Goal: Find specific fact: Find specific page/section

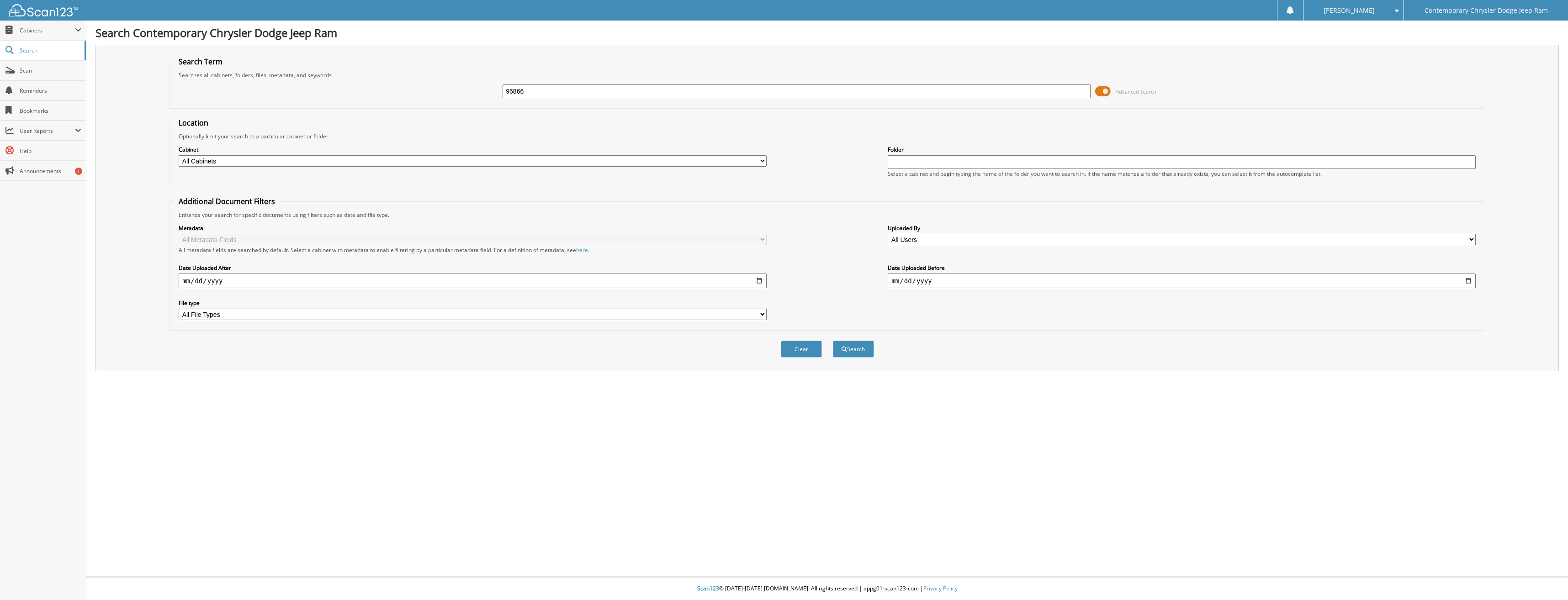
type input "96866"
click at [833, 341] on button "Search" at bounding box center [853, 349] width 41 height 17
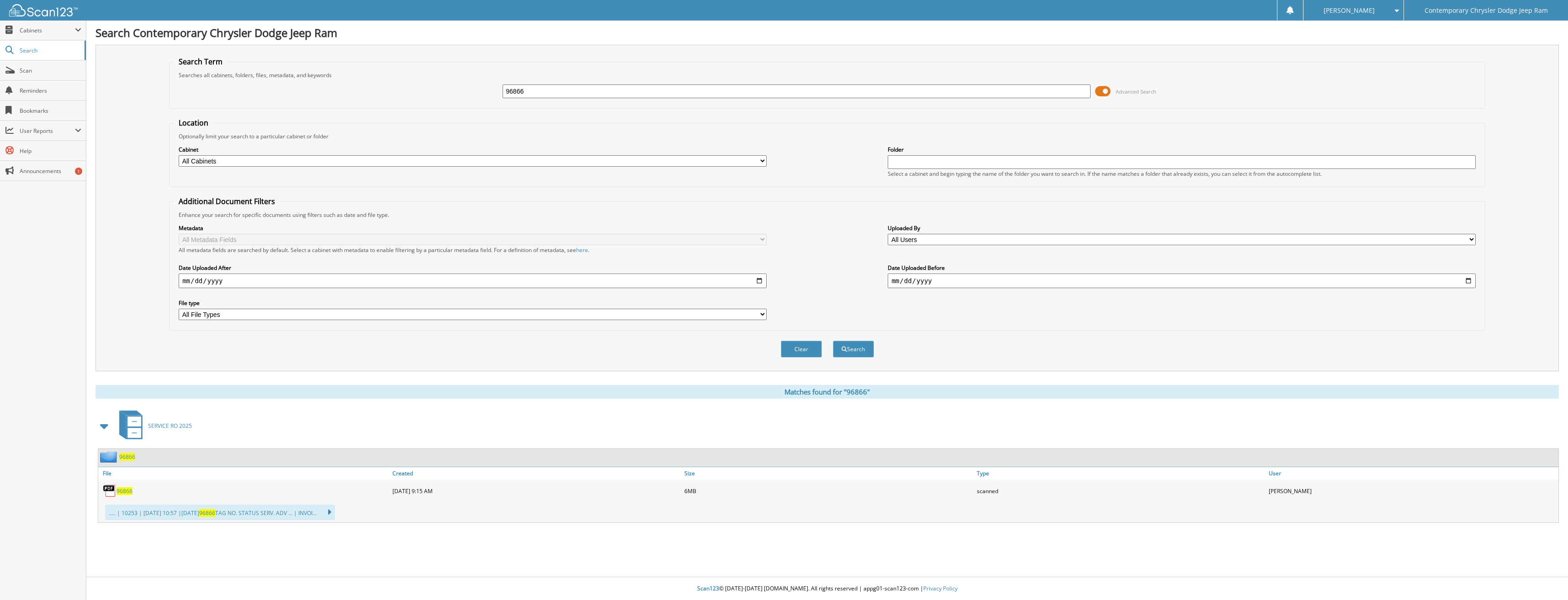
click at [121, 496] on div "96866" at bounding box center [244, 491] width 292 height 18
click at [123, 492] on span "96866" at bounding box center [124, 491] width 16 height 8
drag, startPoint x: 537, startPoint y: 91, endPoint x: 474, endPoint y: 95, distance: 63.1
click at [474, 95] on div "96866 Advanced Search" at bounding box center [827, 91] width 1306 height 25
type input "96572"
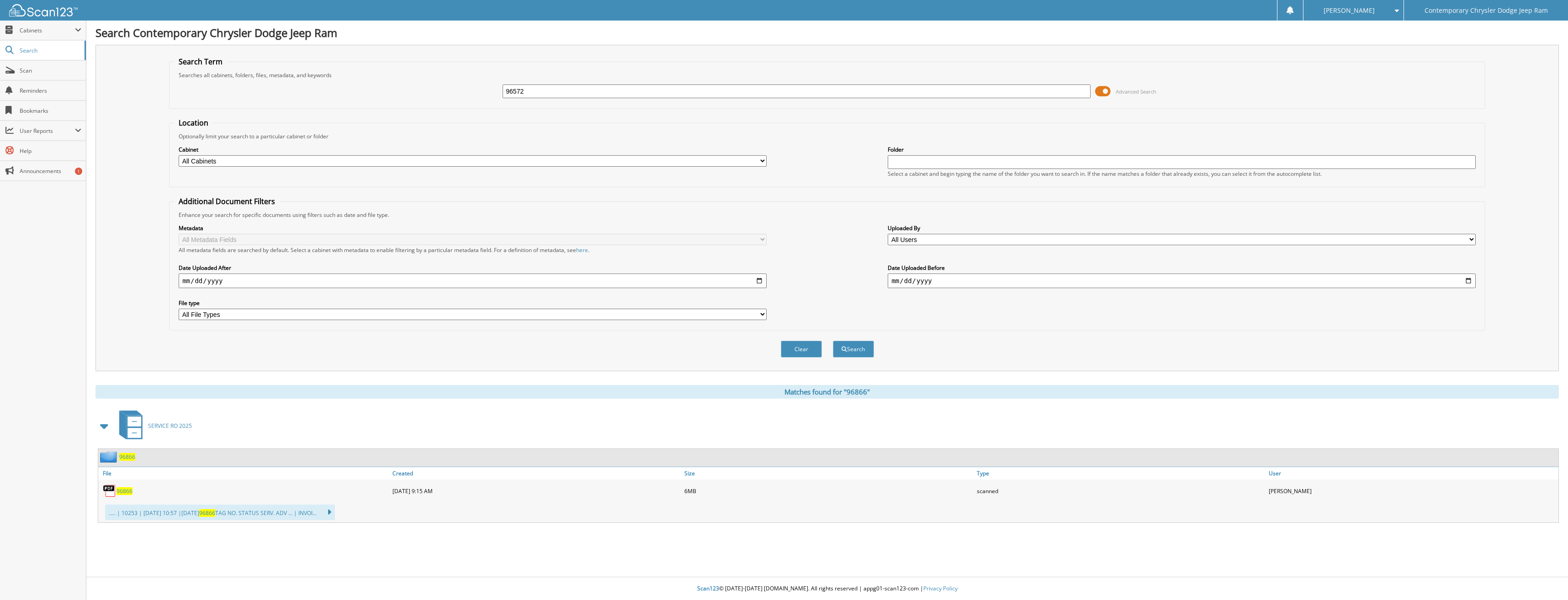
click at [833, 341] on button "Search" at bounding box center [853, 349] width 41 height 17
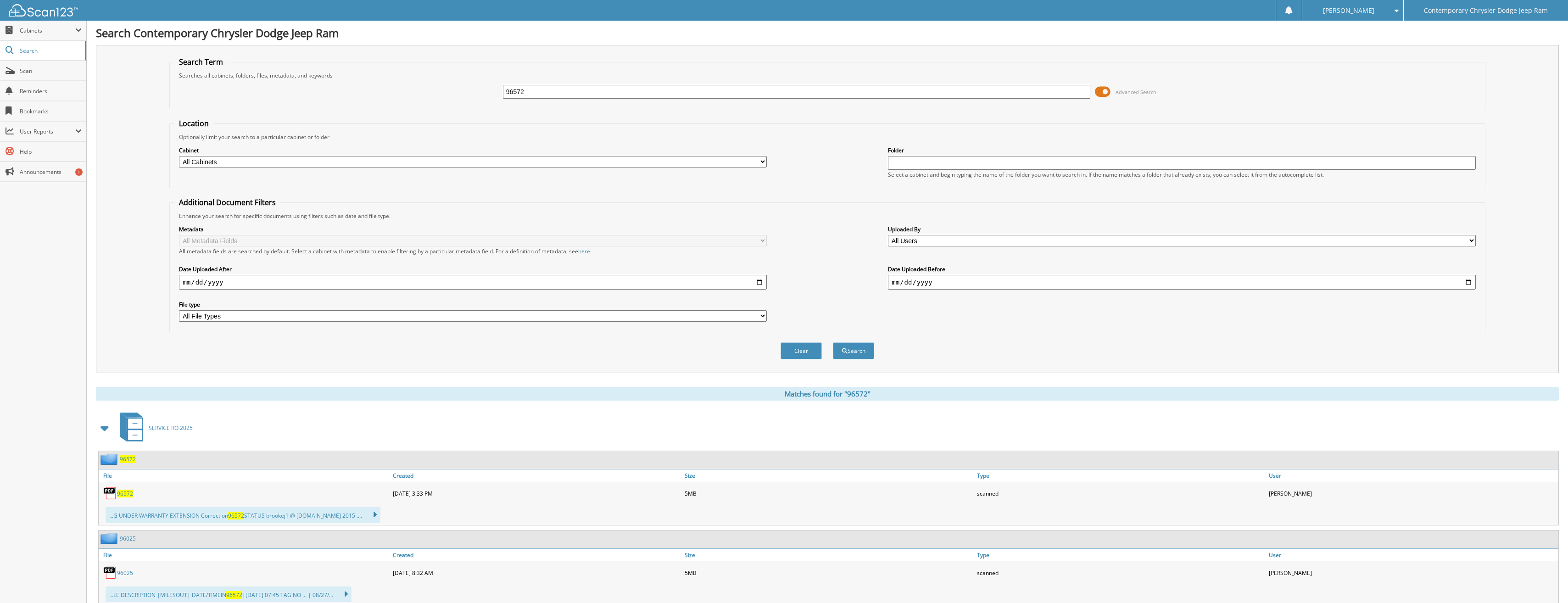
click at [126, 493] on span "96572" at bounding box center [125, 493] width 16 height 8
drag, startPoint x: 537, startPoint y: 91, endPoint x: 449, endPoint y: 94, distance: 88.1
click at [449, 94] on div "96572 Advanced Search" at bounding box center [827, 91] width 1306 height 25
type input "96854"
click at [833, 342] on button "Search" at bounding box center [854, 351] width 41 height 17
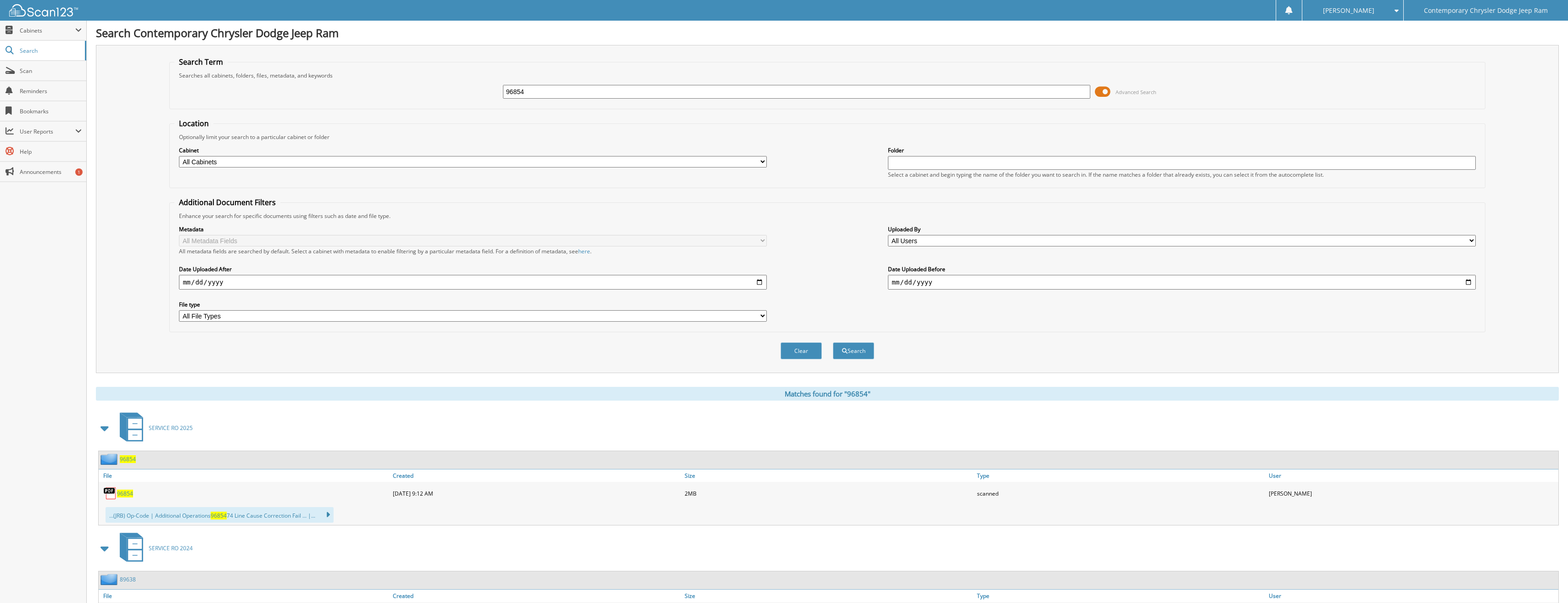
click at [129, 491] on span "96854" at bounding box center [125, 493] width 16 height 8
click at [123, 493] on span "96854" at bounding box center [125, 493] width 16 height 8
click at [529, 93] on input "96854" at bounding box center [797, 91] width 588 height 14
type input "96838"
click at [833, 342] on button "Search" at bounding box center [854, 351] width 41 height 17
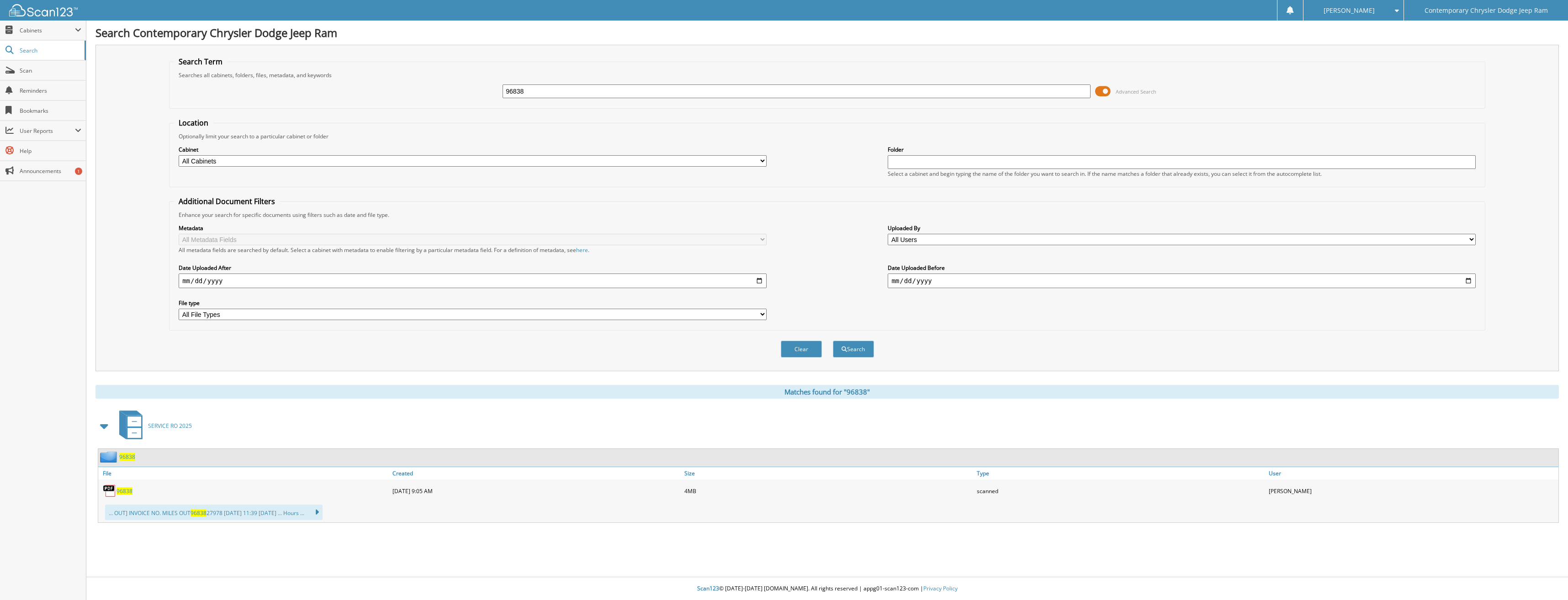
click at [124, 490] on span "96838" at bounding box center [124, 491] width 16 height 8
drag, startPoint x: 542, startPoint y: 93, endPoint x: 458, endPoint y: 92, distance: 84.0
click at [458, 92] on div "96838 Advanced Search" at bounding box center [827, 91] width 1306 height 25
type input "96805"
click at [833, 341] on button "Search" at bounding box center [853, 349] width 41 height 17
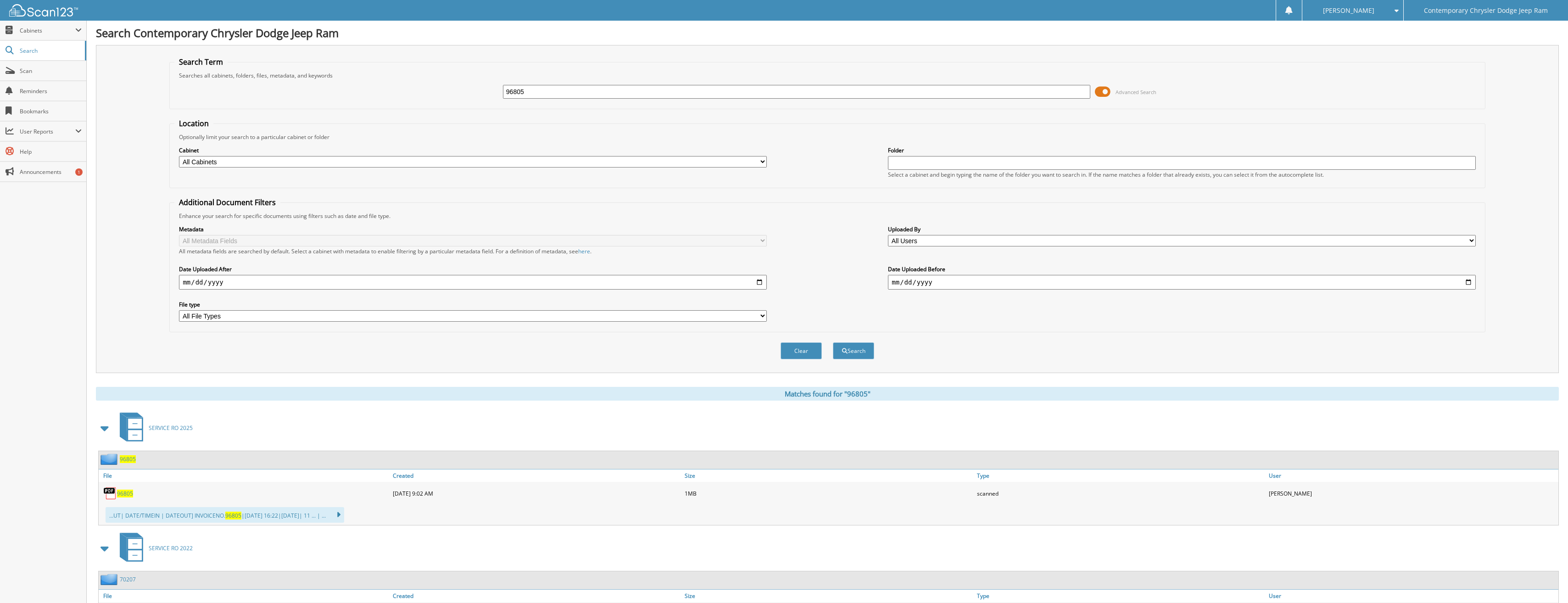
click at [122, 492] on span "96805" at bounding box center [125, 493] width 16 height 8
drag, startPoint x: 530, startPoint y: 92, endPoint x: 486, endPoint y: 98, distance: 44.4
click at [486, 98] on div "96805 Advanced Search" at bounding box center [827, 91] width 1306 height 25
type input "96772"
click at [833, 342] on button "Search" at bounding box center [854, 351] width 41 height 17
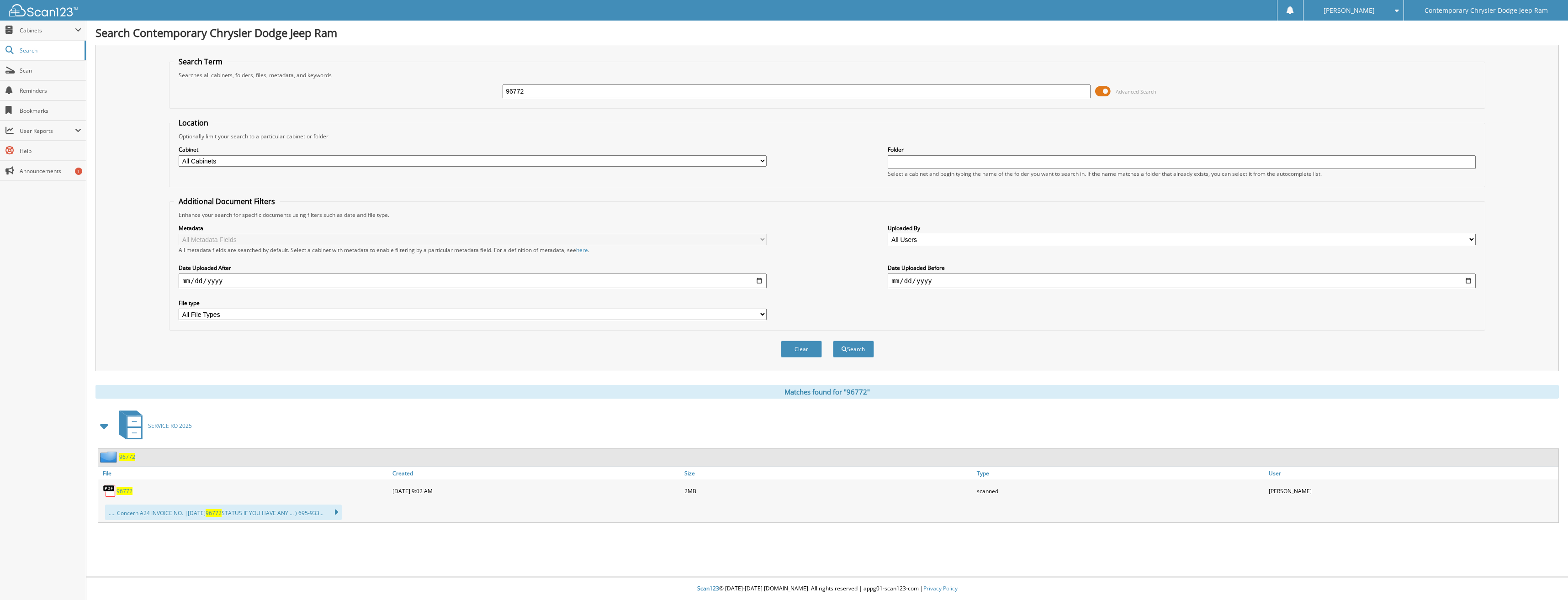
click at [124, 490] on span "96772" at bounding box center [124, 491] width 16 height 8
drag, startPoint x: 538, startPoint y: 91, endPoint x: 480, endPoint y: 96, distance: 58.2
click at [480, 96] on div "96772 Advanced Search" at bounding box center [827, 91] width 1306 height 25
type input "96045"
click at [833, 341] on button "Search" at bounding box center [853, 349] width 41 height 17
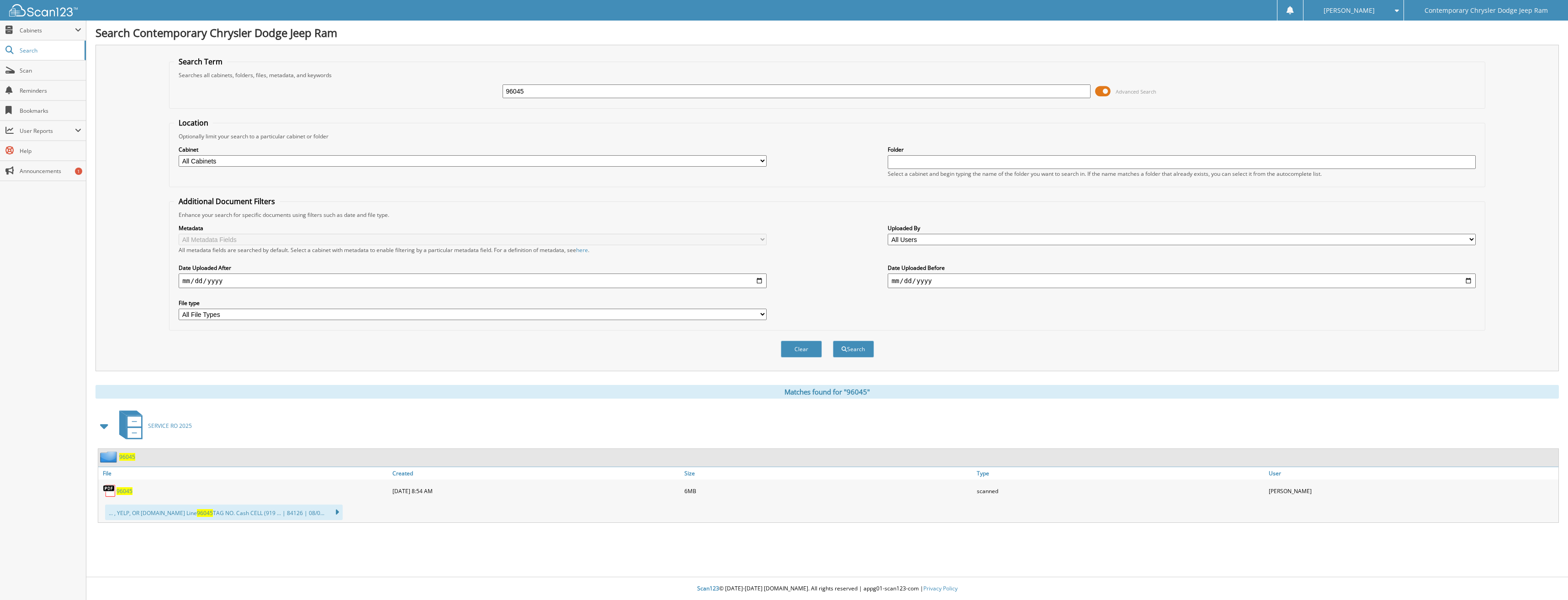
click at [119, 491] on span "96045" at bounding box center [124, 491] width 16 height 8
drag, startPoint x: 531, startPoint y: 88, endPoint x: 487, endPoint y: 91, distance: 44.1
click at [487, 91] on div "96045 Advanced Search" at bounding box center [827, 91] width 1306 height 25
type input "96384"
click at [833, 341] on button "Search" at bounding box center [853, 349] width 41 height 17
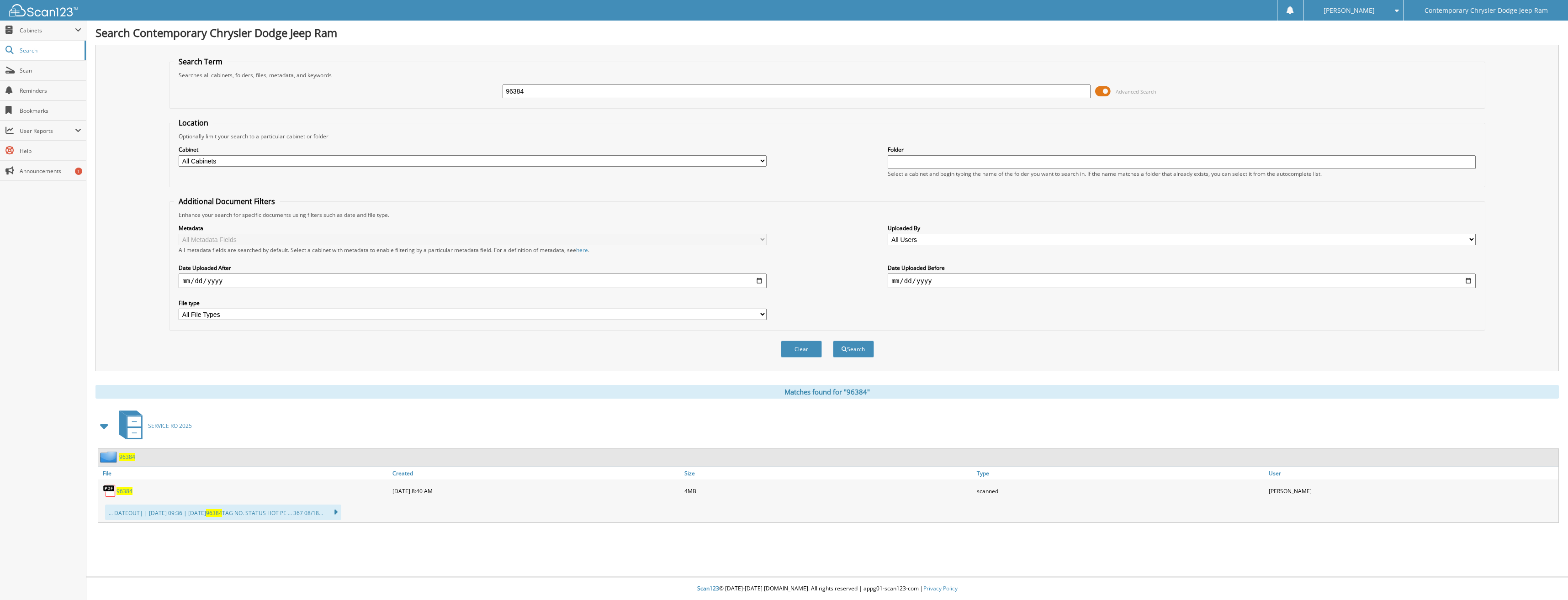
click at [122, 492] on span "96384" at bounding box center [124, 491] width 16 height 8
drag, startPoint x: 536, startPoint y: 96, endPoint x: 484, endPoint y: 99, distance: 52.1
click at [484, 99] on div "96384 Advanced Search" at bounding box center [827, 91] width 1306 height 25
type input "96463"
click at [833, 341] on button "Search" at bounding box center [853, 349] width 41 height 17
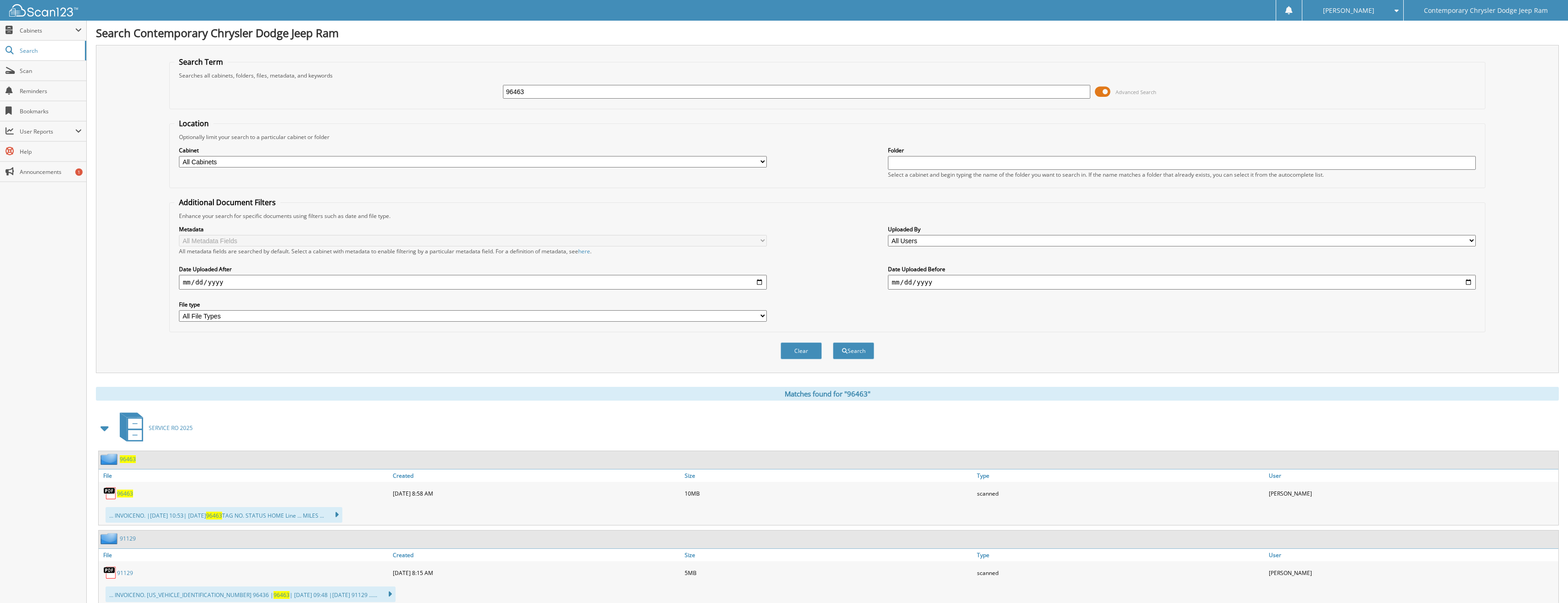
click at [127, 493] on span "96463" at bounding box center [125, 493] width 16 height 8
drag, startPoint x: 528, startPoint y: 88, endPoint x: 470, endPoint y: 94, distance: 58.3
click at [470, 94] on div "96463 Advanced Search" at bounding box center [827, 91] width 1306 height 25
type input "95545"
click at [833, 342] on button "Search" at bounding box center [854, 351] width 41 height 17
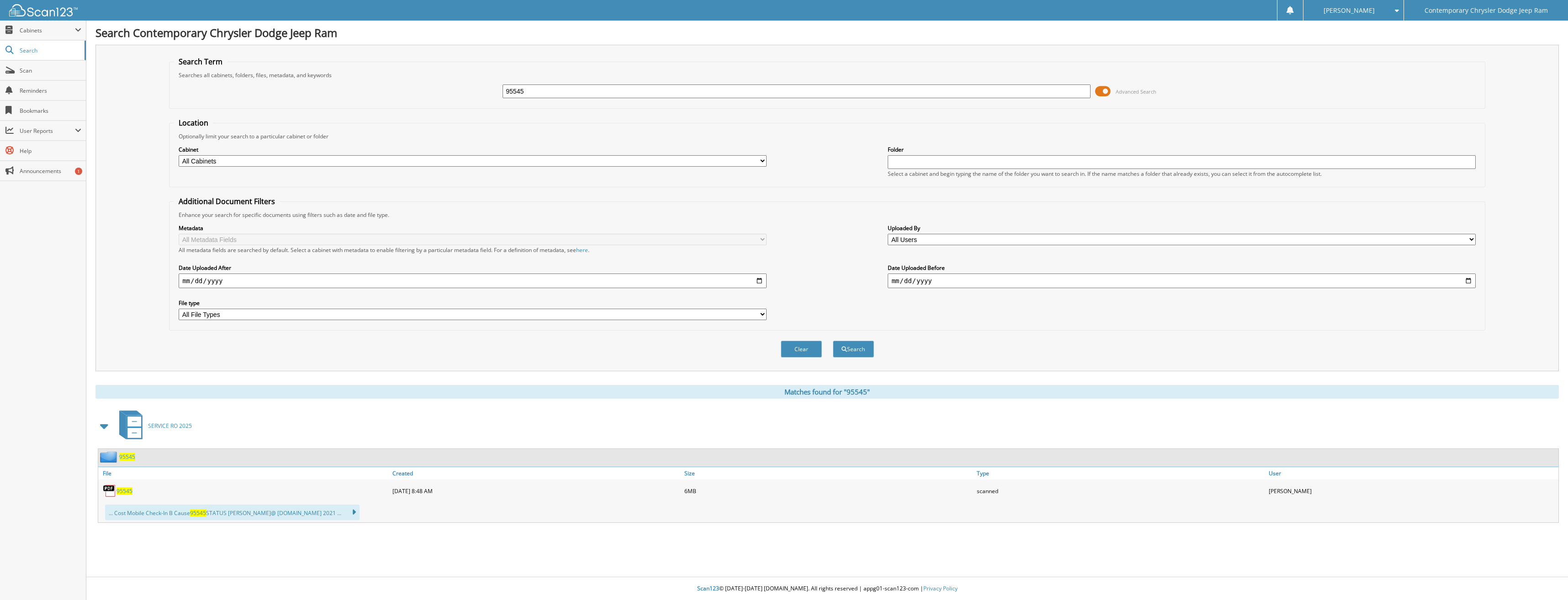
click at [128, 492] on span "95545" at bounding box center [124, 491] width 16 height 8
drag, startPoint x: 534, startPoint y: 93, endPoint x: 451, endPoint y: 104, distance: 83.7
click at [451, 104] on fieldset "Search Term Searches all cabinets, folders, files, metadata, and keywords 95545…" at bounding box center [827, 83] width 1316 height 52
type input "94585"
click at [833, 341] on button "Search" at bounding box center [853, 349] width 41 height 17
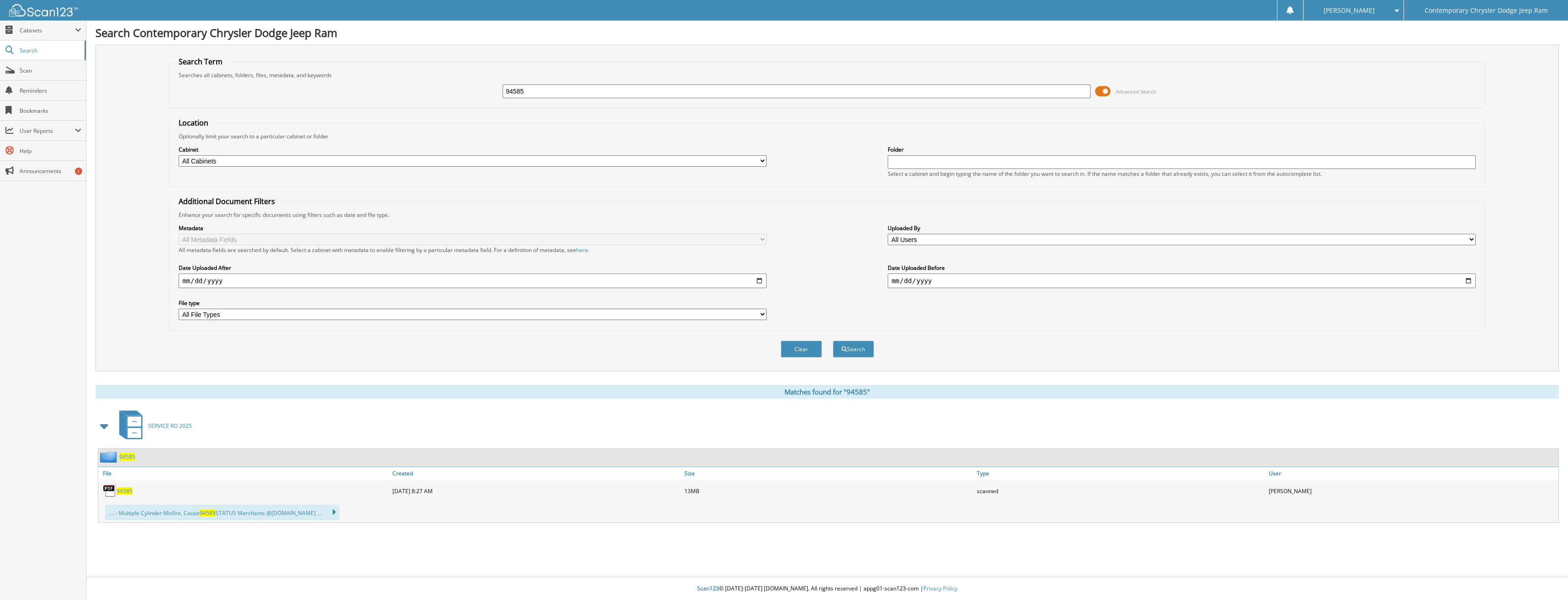
click at [124, 489] on span "94585" at bounding box center [124, 491] width 16 height 8
